Goal: Task Accomplishment & Management: Use online tool/utility

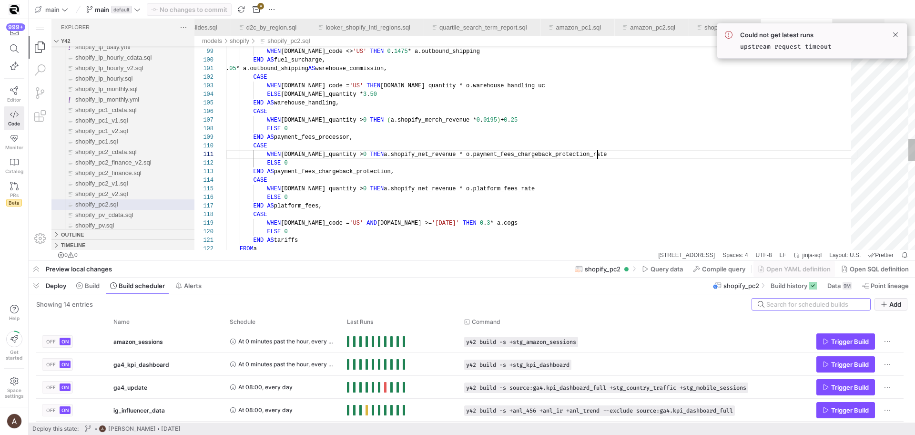
scroll to position [0, 371]
click at [605, 150] on div "FROM a END AS tariffs ELSE 0 WHEN [DOMAIN_NAME]_code = 'US' AND [DOMAIN_NAME] >…" at bounding box center [542, 132] width 632 height 1850
click at [897, 38] on span at bounding box center [895, 34] width 11 height 11
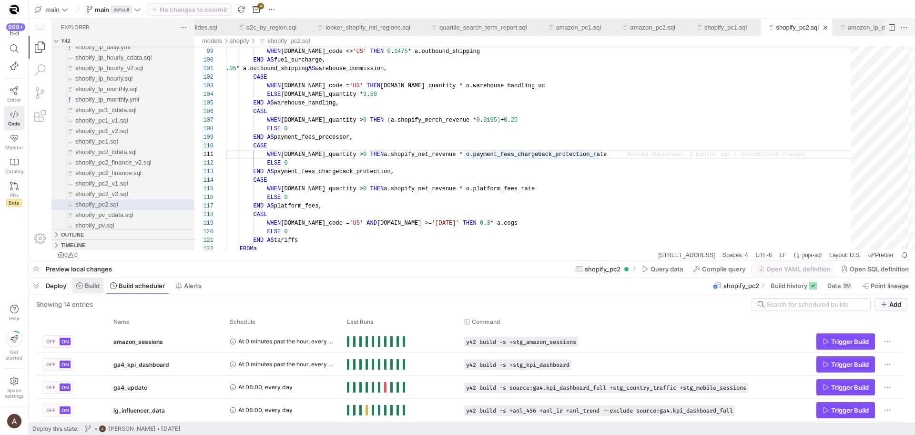
click at [82, 285] on icon at bounding box center [79, 285] width 7 height 7
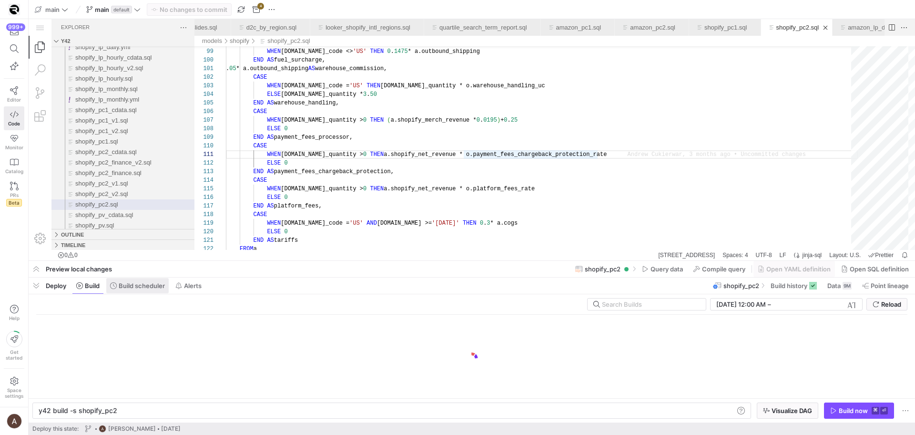
scroll to position [0, 77]
click at [119, 286] on span "Build scheduler" at bounding box center [142, 286] width 46 height 8
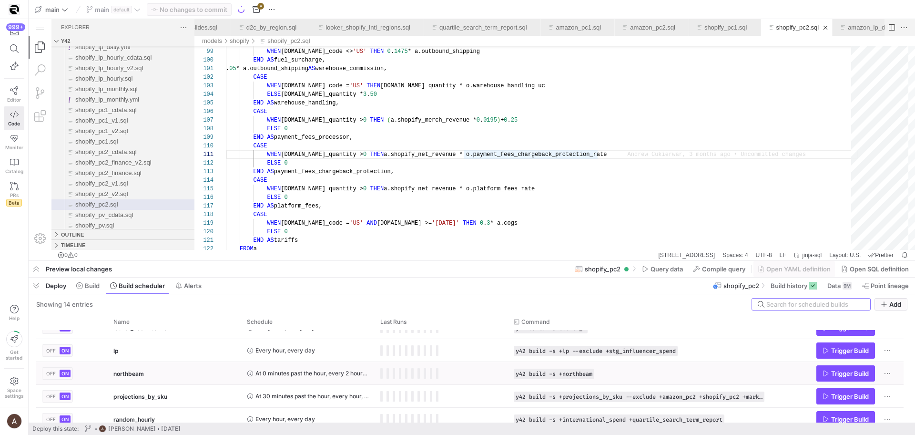
scroll to position [111, 0]
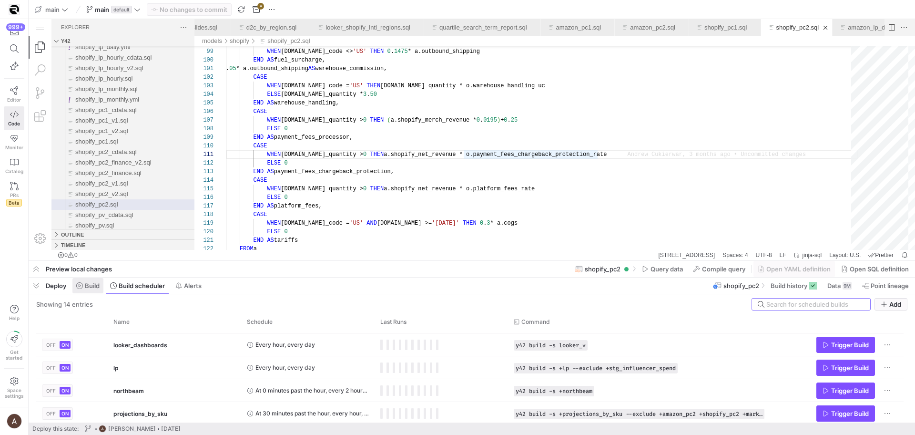
click at [76, 284] on span at bounding box center [87, 285] width 31 height 15
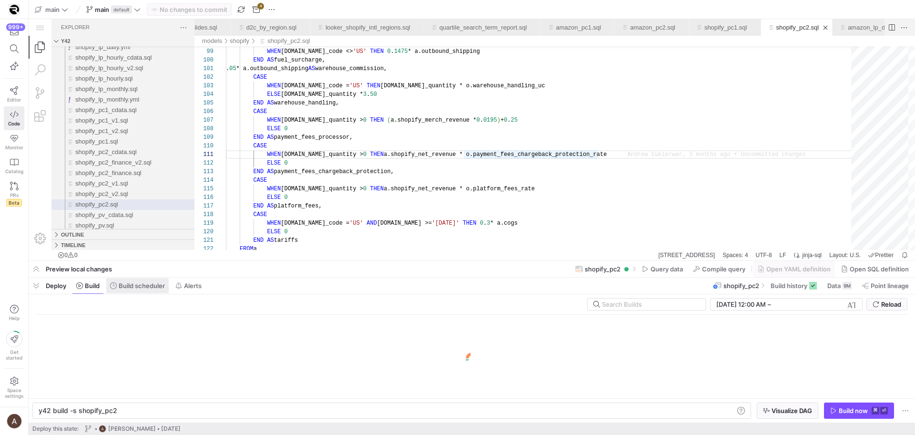
scroll to position [0, 77]
click at [144, 283] on span "Build scheduler" at bounding box center [142, 286] width 46 height 8
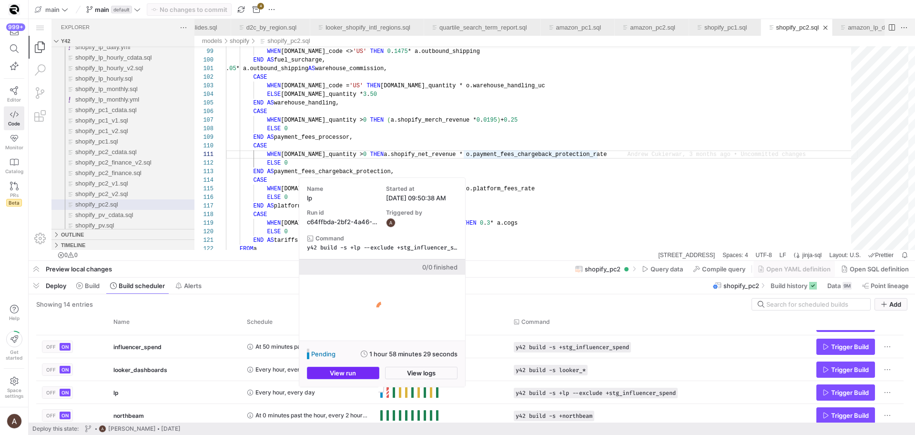
click at [361, 368] on span "button" at bounding box center [342, 372] width 71 height 11
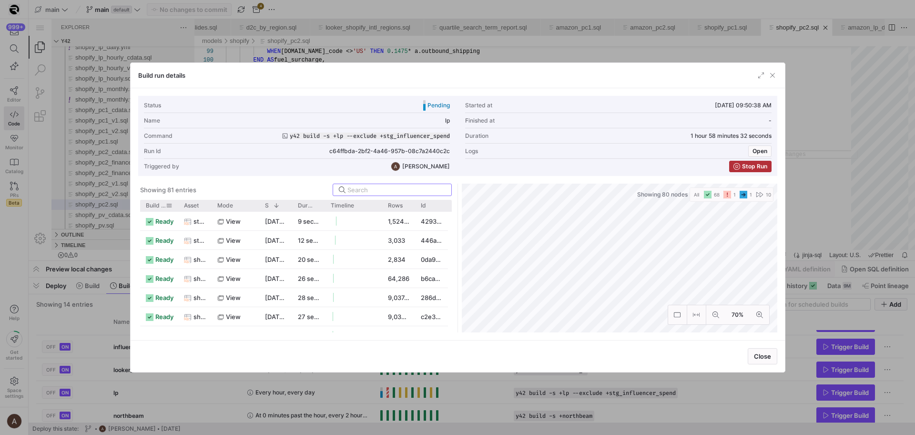
click at [153, 208] on span "Build status" at bounding box center [156, 205] width 20 height 7
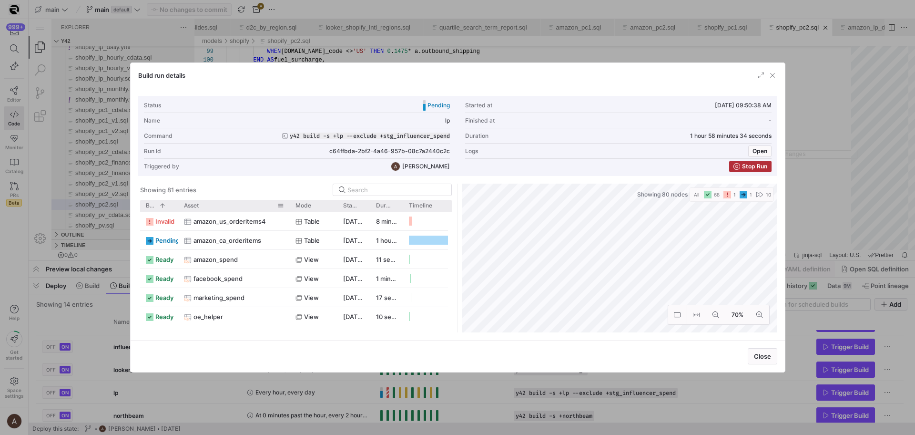
drag, startPoint x: 210, startPoint y: 203, endPoint x: 288, endPoint y: 205, distance: 77.7
click at [288, 205] on div at bounding box center [290, 205] width 4 height 11
click at [221, 218] on span "amazon_us_orderitems4" at bounding box center [229, 221] width 72 height 19
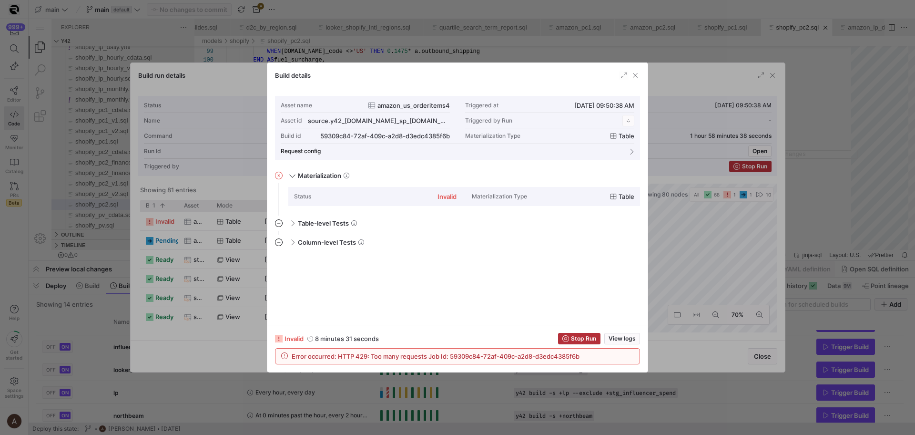
click at [223, 233] on div at bounding box center [457, 217] width 915 height 435
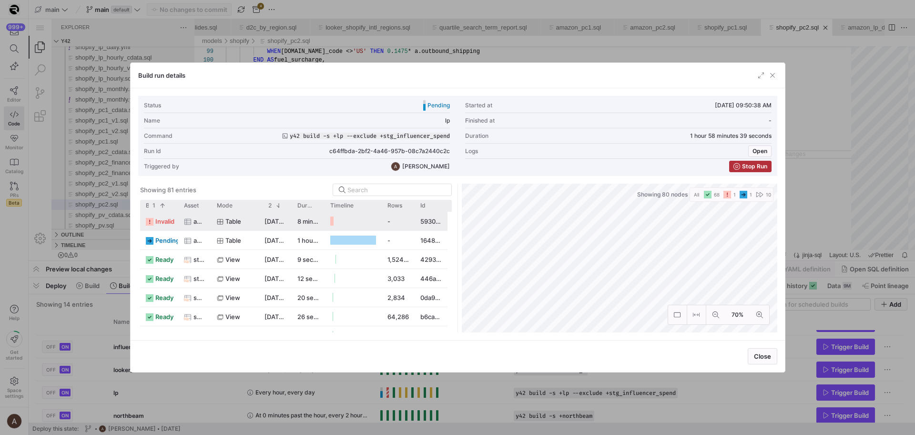
click at [226, 223] on span "Table" at bounding box center [233, 221] width 16 height 19
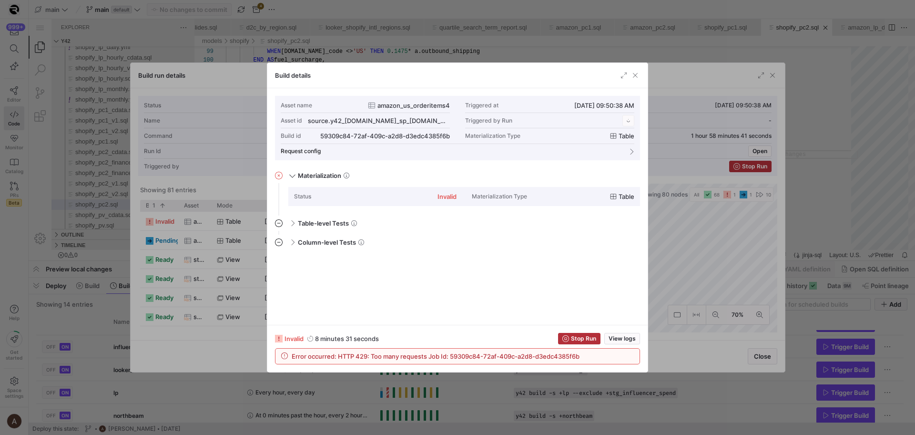
click at [229, 247] on div at bounding box center [457, 217] width 915 height 435
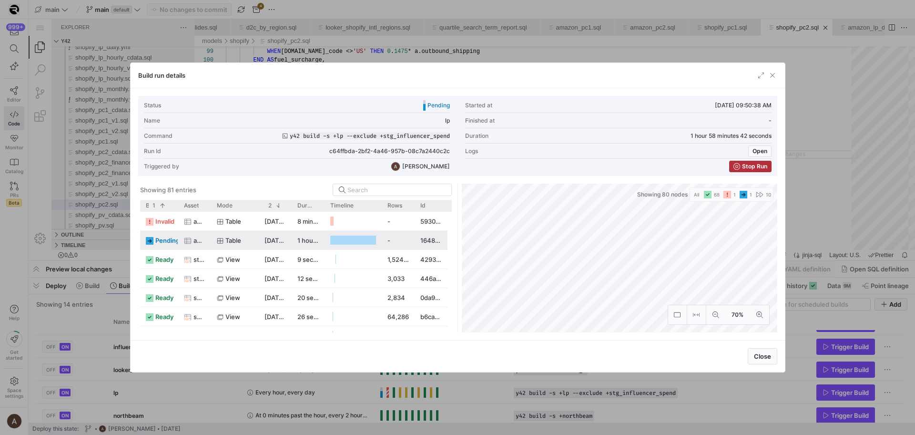
click at [176, 239] on span "pending" at bounding box center [167, 240] width 24 height 19
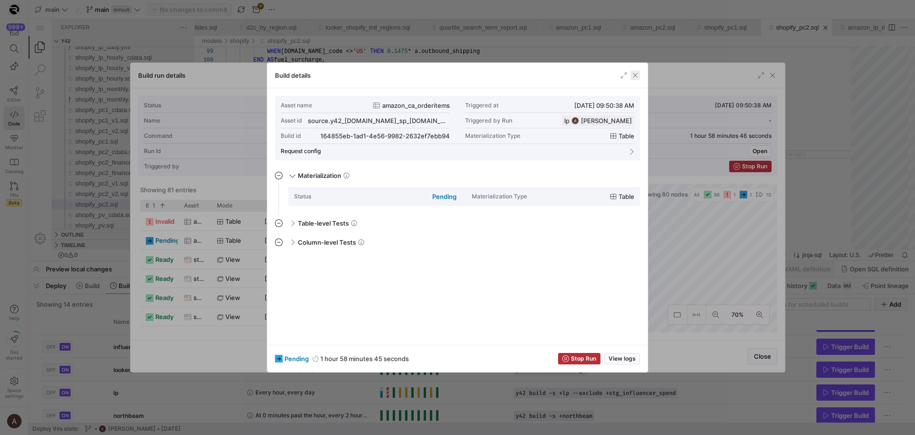
click at [633, 77] on span "button" at bounding box center [635, 76] width 10 height 10
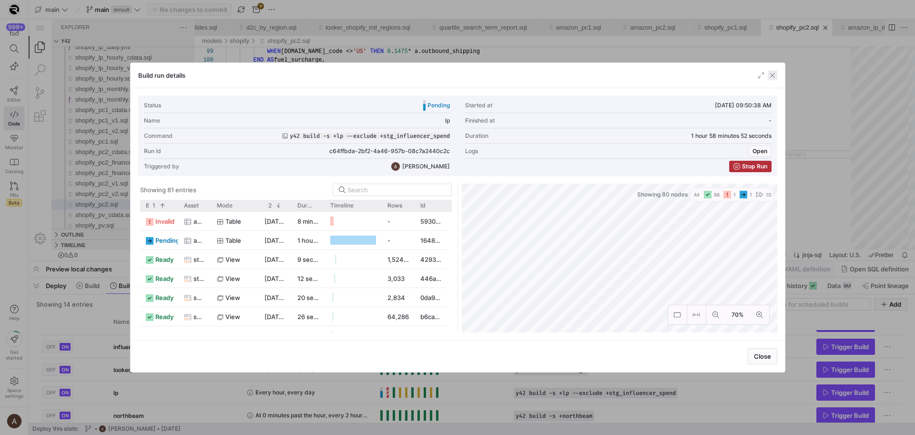
click at [769, 73] on span "button" at bounding box center [773, 76] width 10 height 10
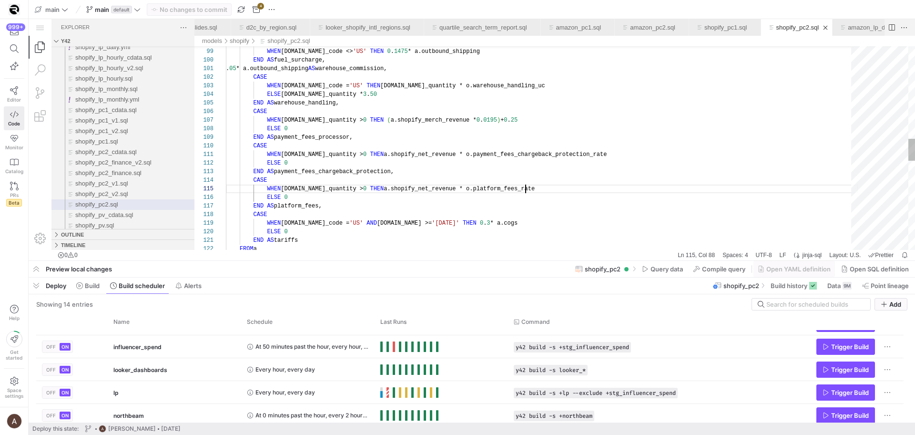
scroll to position [34, 300]
click at [571, 185] on div "FROM a END AS tariffs ELSE 0 WHEN [DOMAIN_NAME]_code = 'US' AND [DOMAIN_NAME] >…" at bounding box center [542, 132] width 632 height 1850
click at [527, 203] on div "FROM a END AS tariffs ELSE 0 WHEN [DOMAIN_NAME]_code = 'US' AND [DOMAIN_NAME] >…" at bounding box center [542, 132] width 632 height 1850
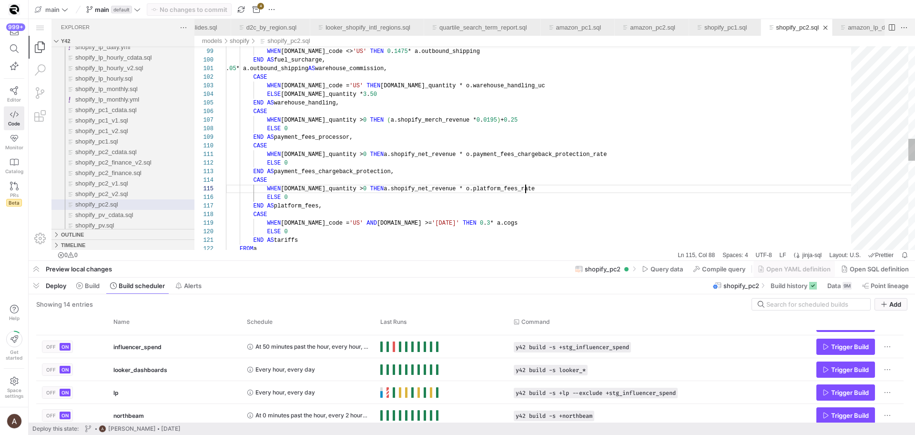
click at [584, 184] on div "WHEN [DOMAIN_NAME]_quantity > 0 THEN a.shopify_net_revenue * o.platform_fees_ra…" at bounding box center [542, 188] width 632 height 9
click at [724, 272] on span "Compile query" at bounding box center [723, 269] width 43 height 8
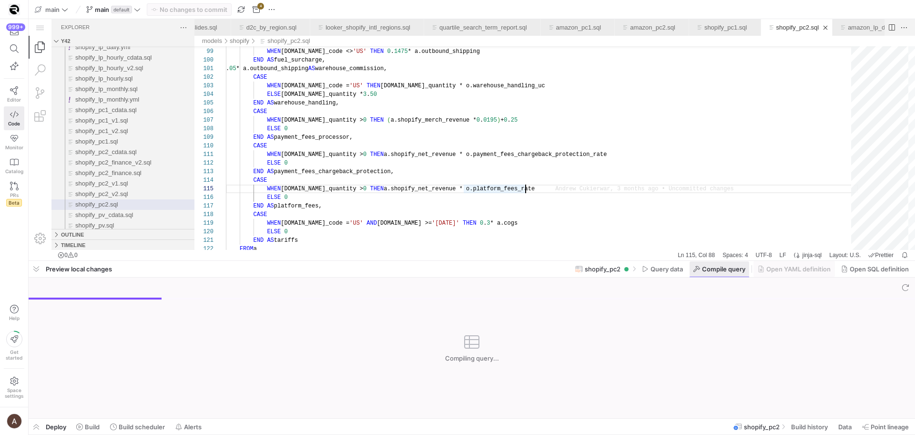
scroll to position [34, 300]
click at [682, 270] on span at bounding box center [662, 268] width 49 height 15
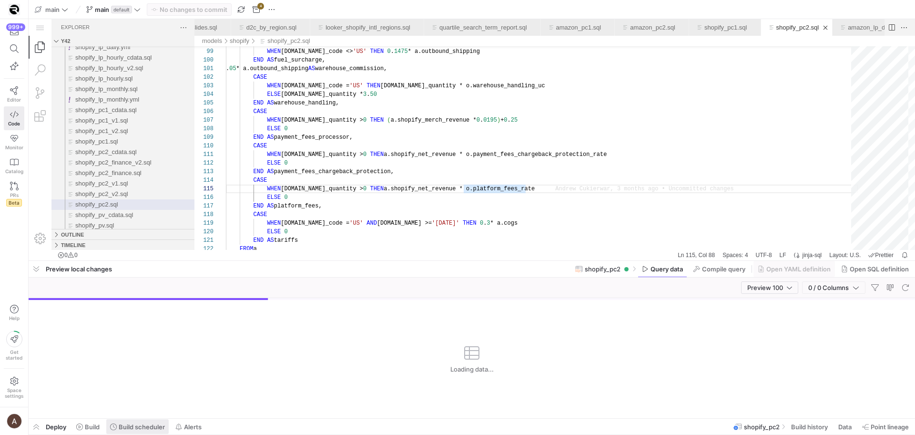
click at [131, 422] on span at bounding box center [137, 426] width 62 height 15
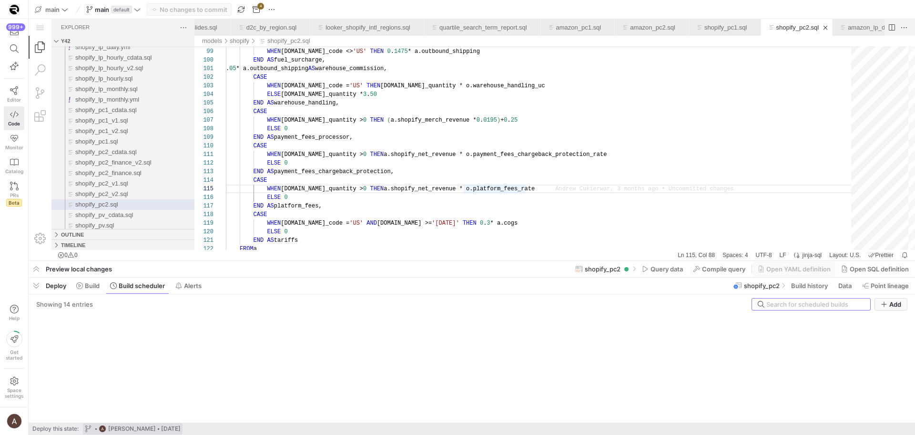
scroll to position [34, 299]
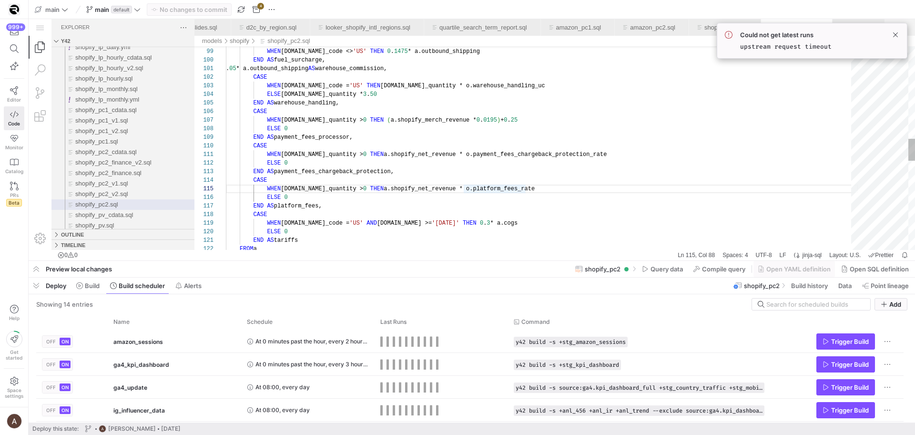
click at [401, 158] on div "FROM a END AS tariffs ELSE 0 WHEN [DOMAIN_NAME]_code = 'US' AND [DOMAIN_NAME] >…" at bounding box center [542, 132] width 632 height 1850
click at [900, 33] on span at bounding box center [895, 34] width 11 height 11
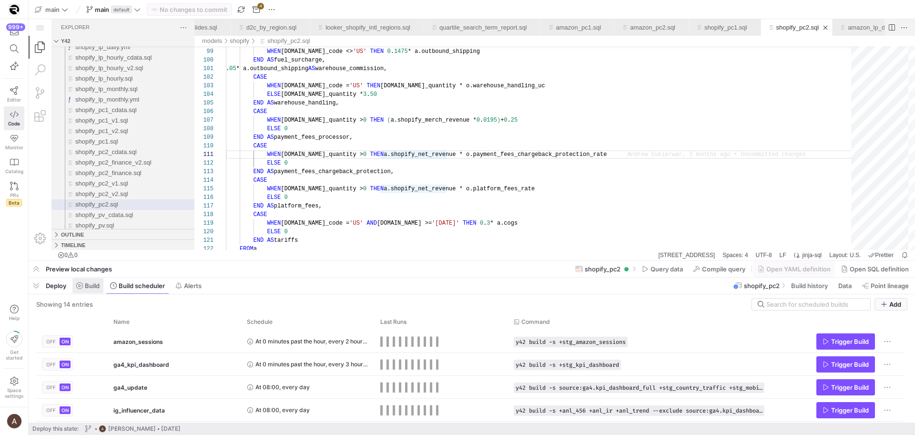
click at [86, 292] on span at bounding box center [87, 285] width 31 height 15
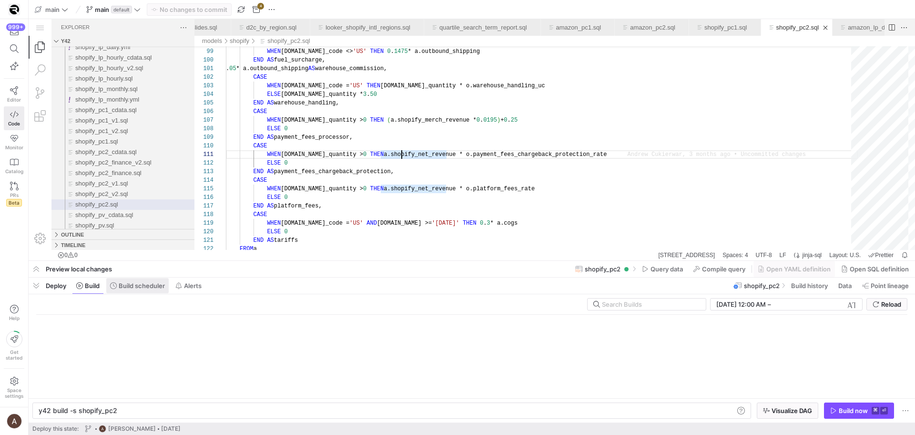
scroll to position [0, 77]
click at [135, 286] on span "Build scheduler" at bounding box center [142, 286] width 46 height 8
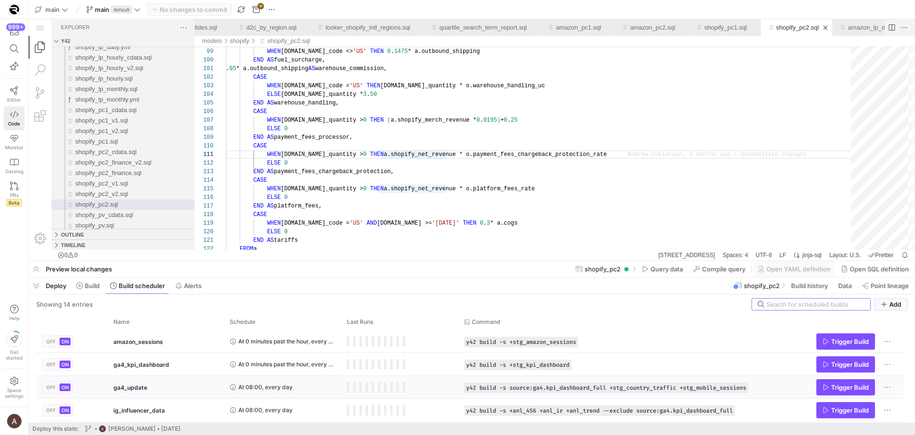
scroll to position [0, 175]
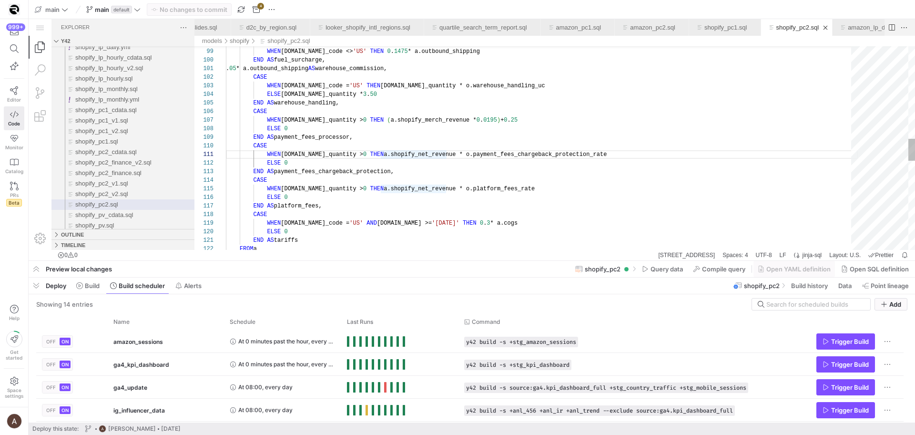
click at [481, 138] on div "FROM a END AS tariffs ELSE 0 WHEN [DOMAIN_NAME]_code = 'US' AND [DOMAIN_NAME] >…" at bounding box center [542, 132] width 632 height 1850
click at [421, 135] on div "FROM a END AS tariffs ELSE 0 WHEN [DOMAIN_NAME]_code = 'US' AND [DOMAIN_NAME] >…" at bounding box center [542, 132] width 632 height 1850
type textarea "WHEN [DOMAIN_NAME]_quantity > 0 THEN a.shopify_net_revenue * o.payment_fees_cha…"
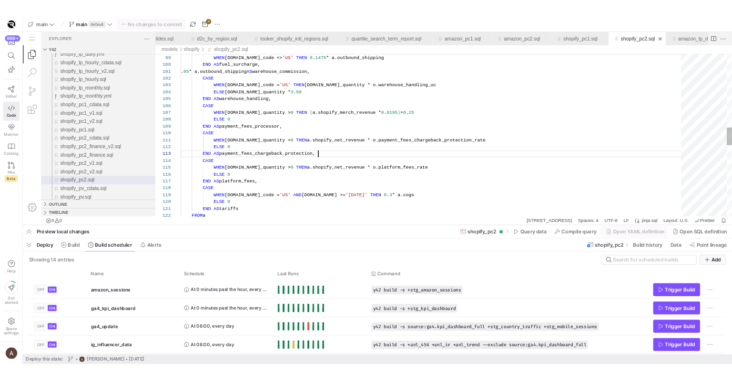
scroll to position [17, 172]
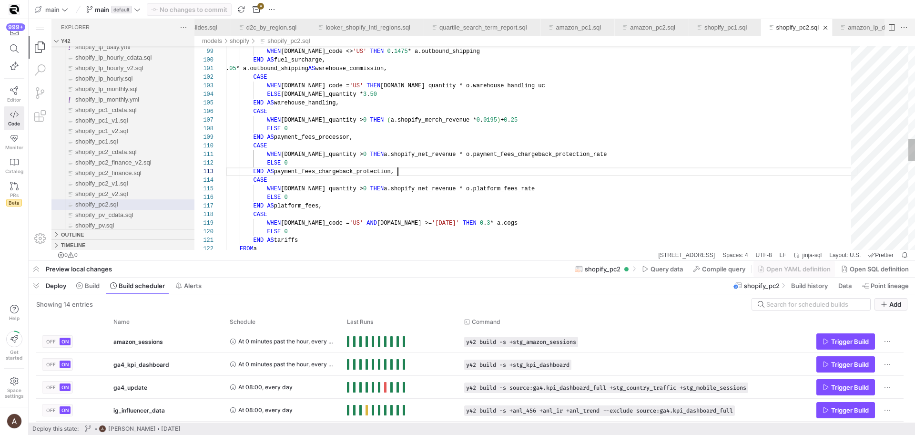
click at [494, 168] on div "END AS payment_fees_chargeback_protection," at bounding box center [542, 171] width 632 height 9
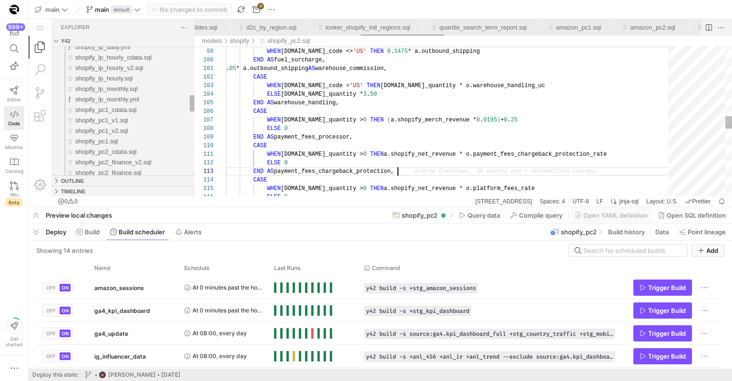
scroll to position [0, 1011]
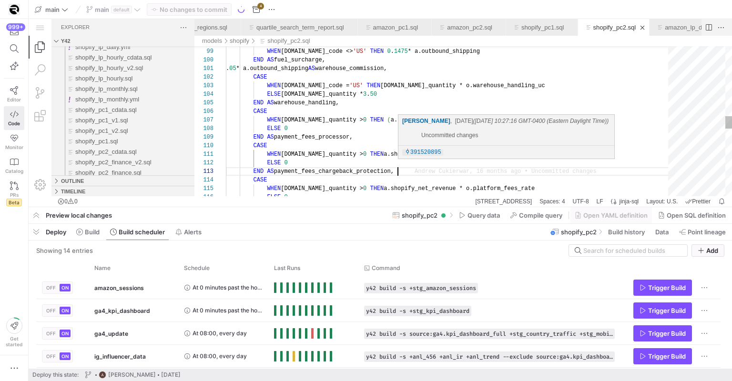
click at [494, 168] on div "WHEN [DOMAIN_NAME]_quantity > 0 THEN a.shopify_net_revenue * o.platform_fees_ra…" at bounding box center [450, 105] width 449 height 1797
